Goal: Transaction & Acquisition: Purchase product/service

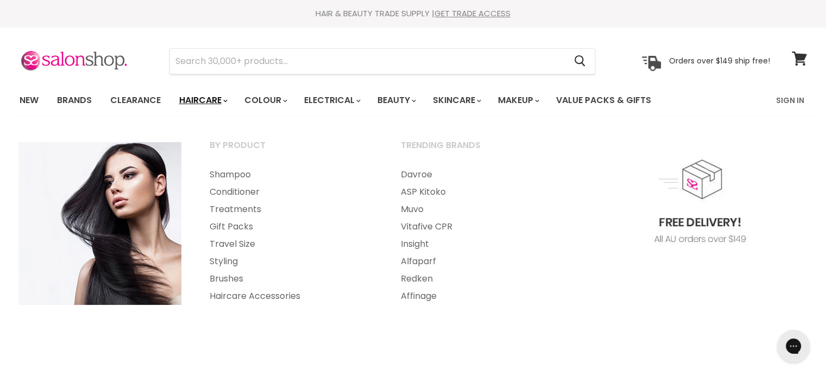
click at [196, 97] on link "Haircare" at bounding box center [202, 100] width 63 height 23
click at [205, 99] on link "Haircare" at bounding box center [202, 100] width 63 height 23
click at [215, 98] on link "Haircare" at bounding box center [202, 100] width 63 height 23
click at [235, 175] on link "Shampoo" at bounding box center [290, 174] width 189 height 17
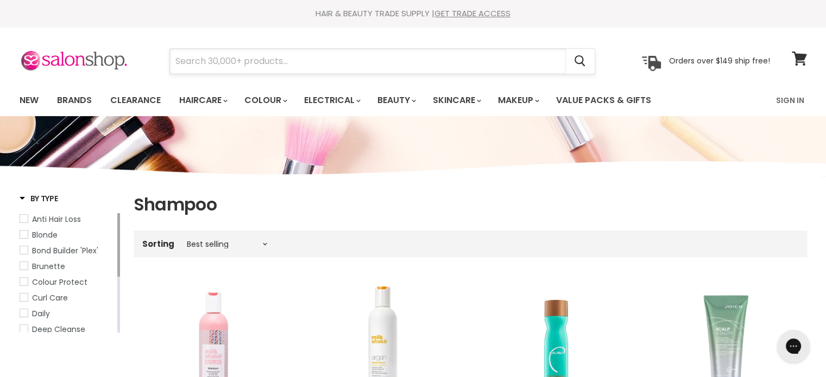
click at [233, 61] on input "Search" at bounding box center [368, 61] width 396 height 25
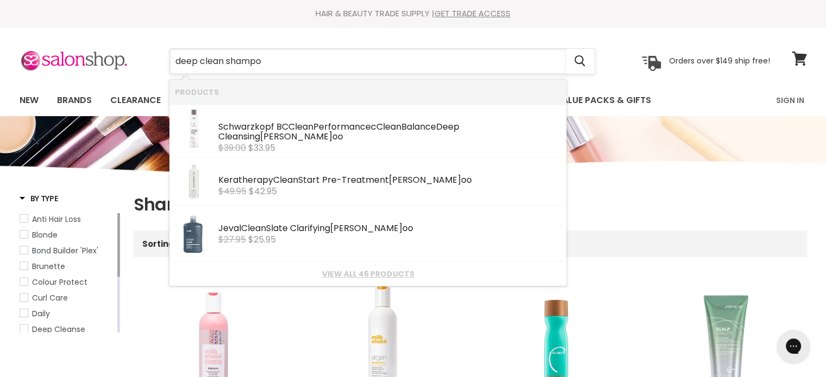
type input "deep clean shampoo"
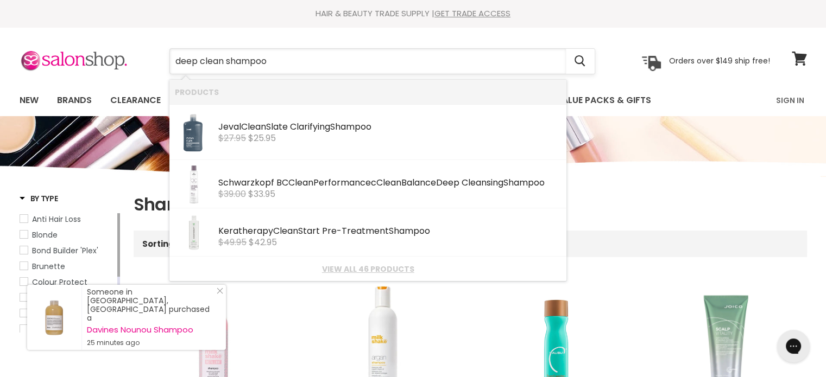
click at [341, 59] on input "deep clean shampoo" at bounding box center [368, 61] width 396 height 25
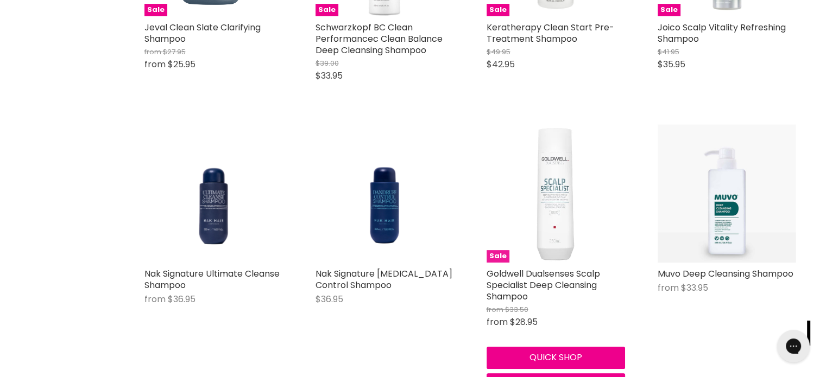
scroll to position [434, 0]
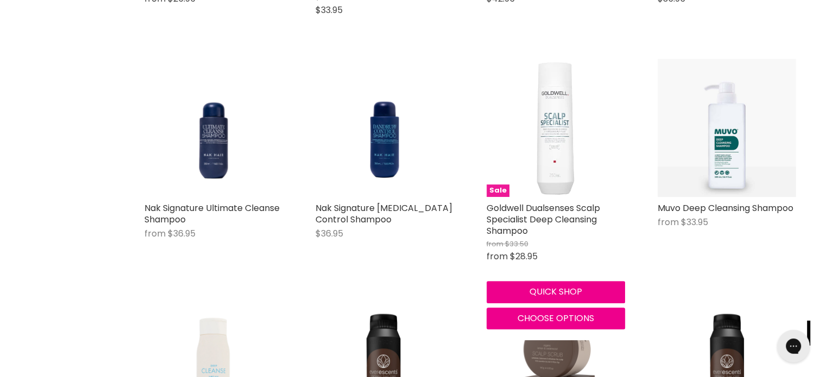
click at [563, 167] on img "Main content" at bounding box center [555, 128] width 138 height 138
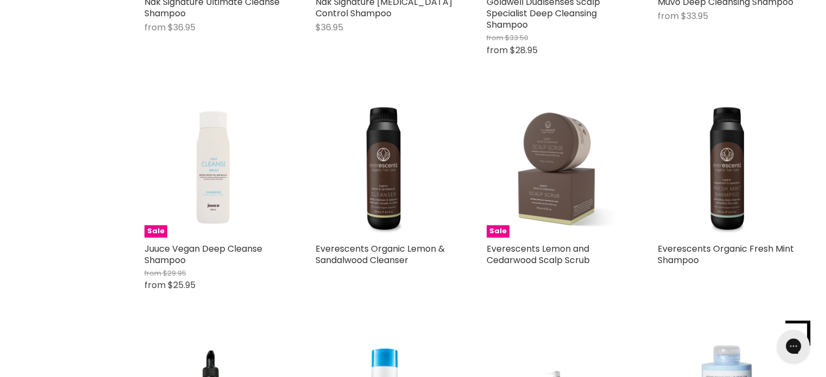
scroll to position [645, 0]
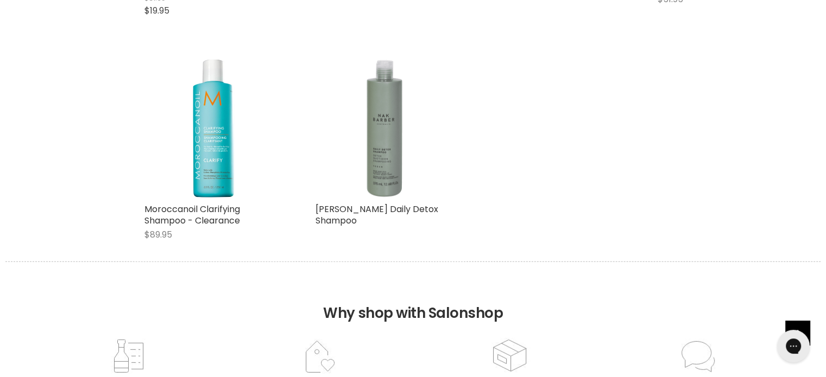
scroll to position [2870, 0]
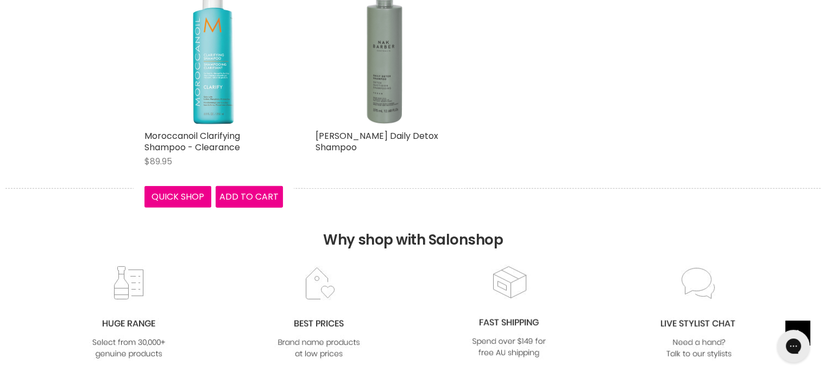
click at [218, 97] on img "Main content" at bounding box center [214, 55] width 42 height 138
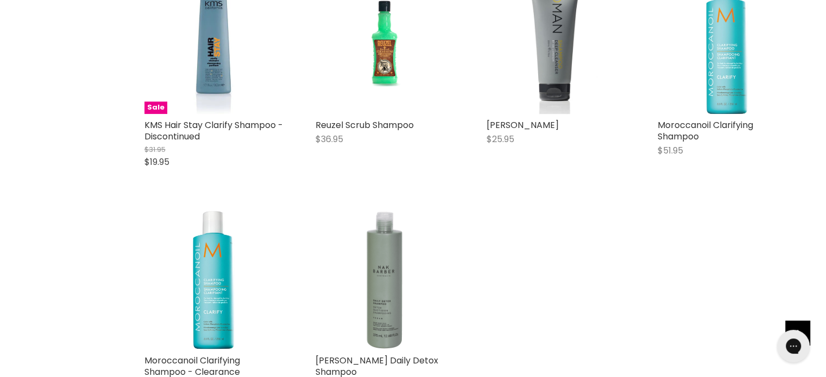
scroll to position [1196, 0]
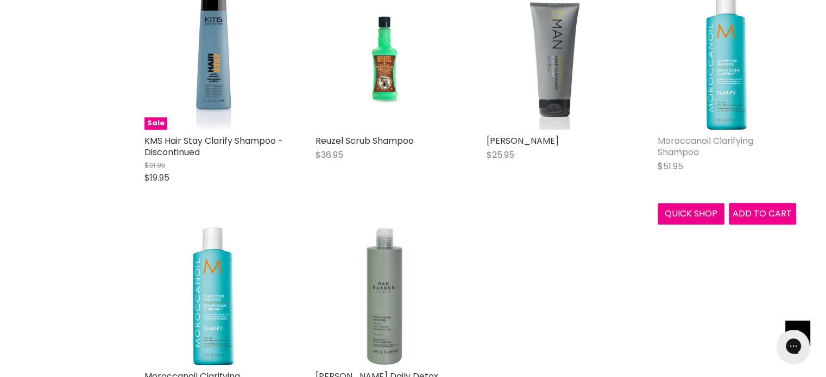
click at [721, 142] on link "Moroccanoil Clarifying Shampoo" at bounding box center [705, 147] width 96 height 24
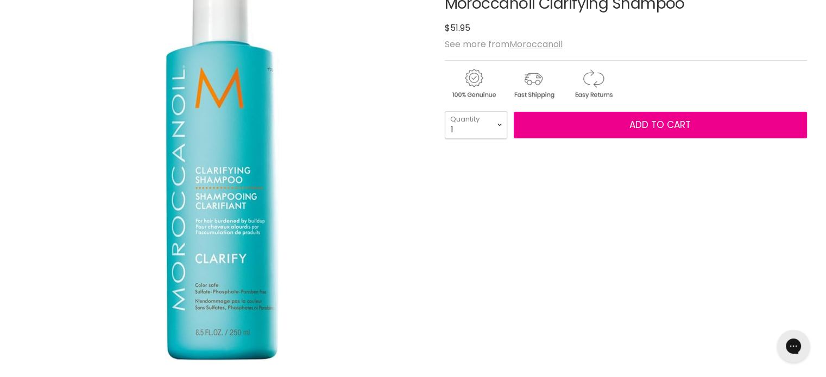
click at [219, 223] on img "Moroccanoil Clarifying Shampoo image. Click or Scroll to Zoom." at bounding box center [222, 171] width 114 height 380
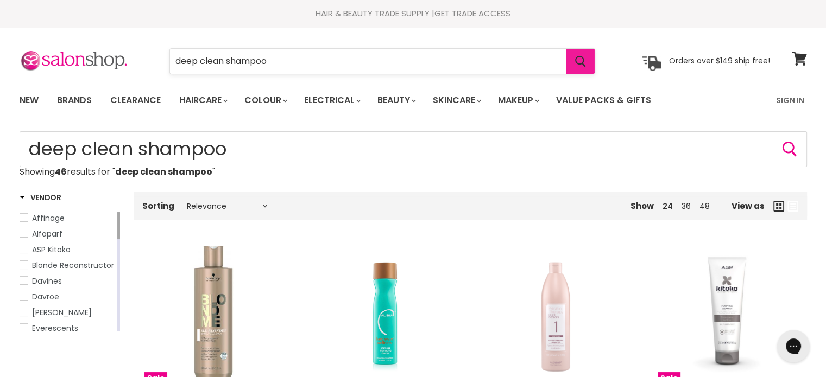
click at [580, 65] on icon "Search" at bounding box center [580, 61] width 11 height 11
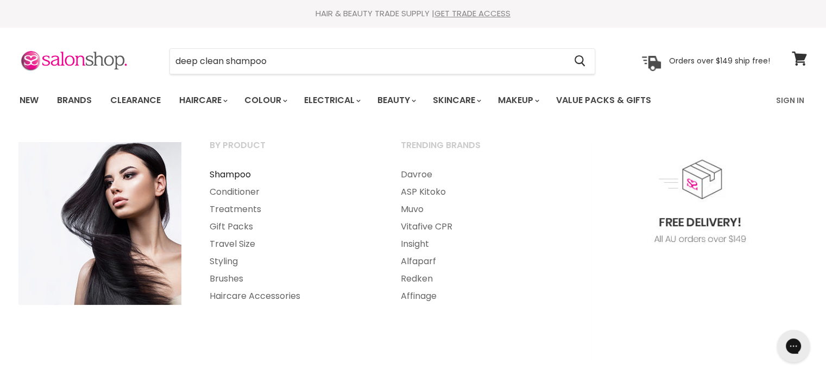
click at [227, 172] on link "Shampoo" at bounding box center [290, 174] width 189 height 17
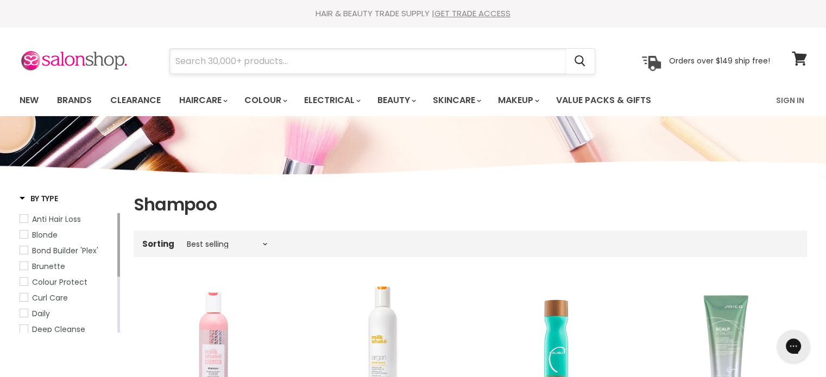
click at [260, 65] on input "Search" at bounding box center [368, 61] width 396 height 25
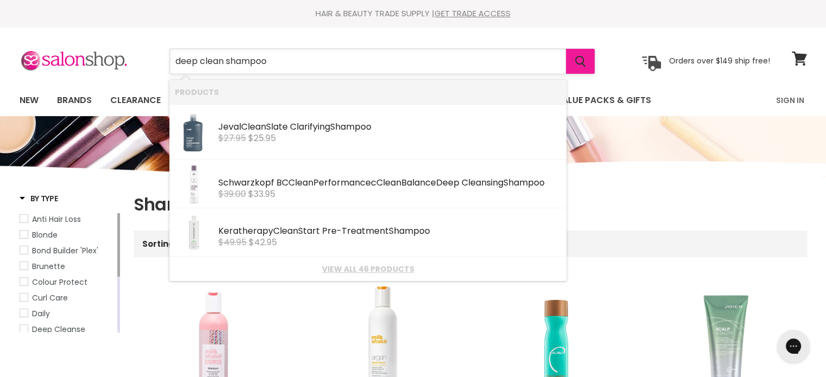
type input "deep clean shampoo"
click at [582, 58] on icon "Search" at bounding box center [580, 61] width 11 height 11
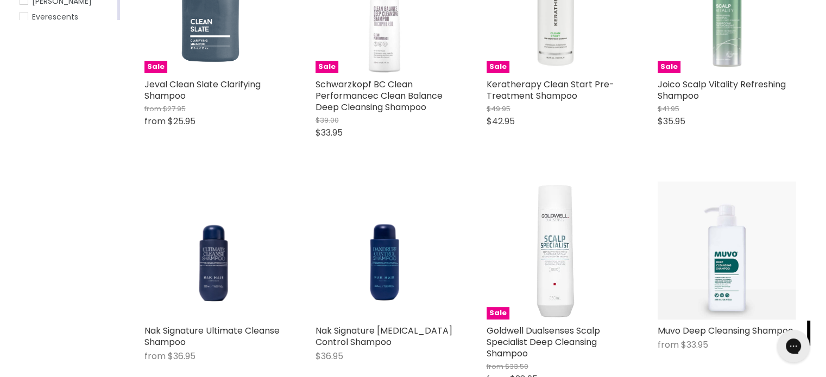
scroll to position [380, 0]
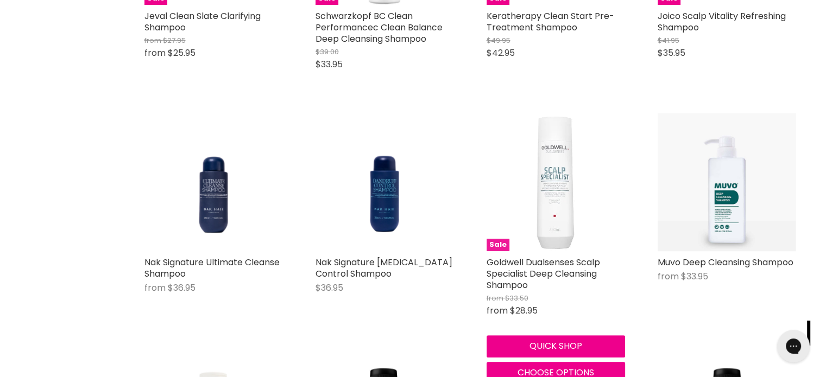
click at [554, 221] on img "Main content" at bounding box center [555, 182] width 138 height 138
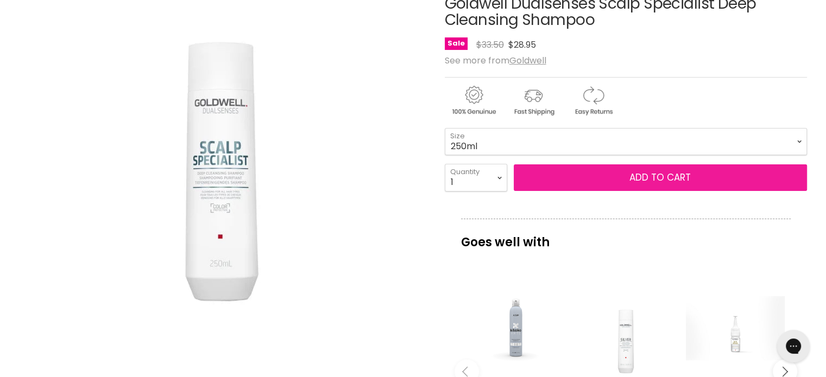
click at [672, 176] on span "Add to cart" at bounding box center [659, 177] width 61 height 13
click at [675, 182] on span "Add to cart" at bounding box center [659, 177] width 61 height 13
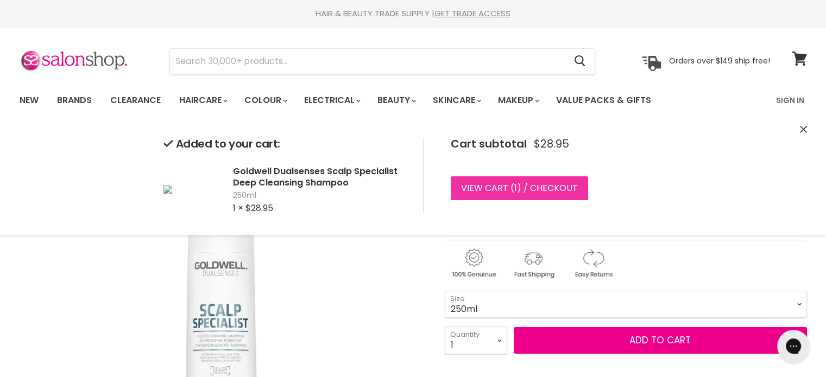
click at [529, 184] on link "View cart ( 1 ) / Checkout" at bounding box center [519, 188] width 137 height 24
